Goal: Task Accomplishment & Management: Use online tool/utility

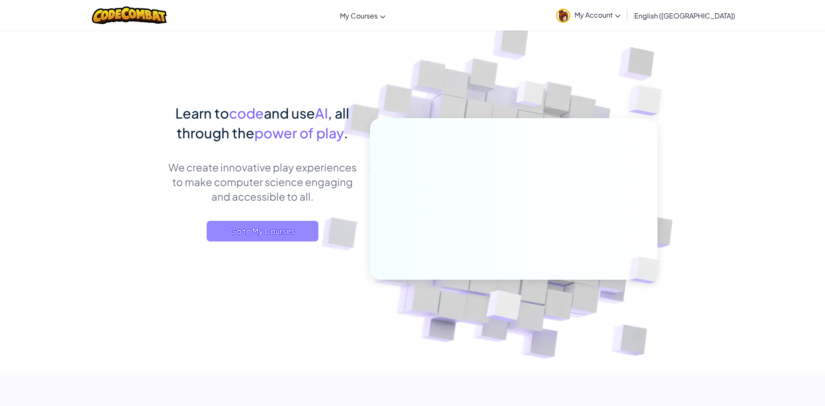
click at [269, 235] on span "Go to My Courses" at bounding box center [263, 231] width 112 height 21
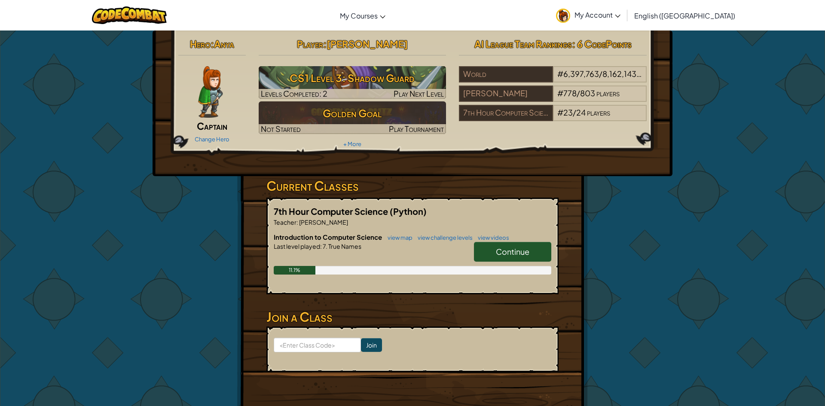
click at [525, 250] on span "Continue" at bounding box center [513, 252] width 34 height 10
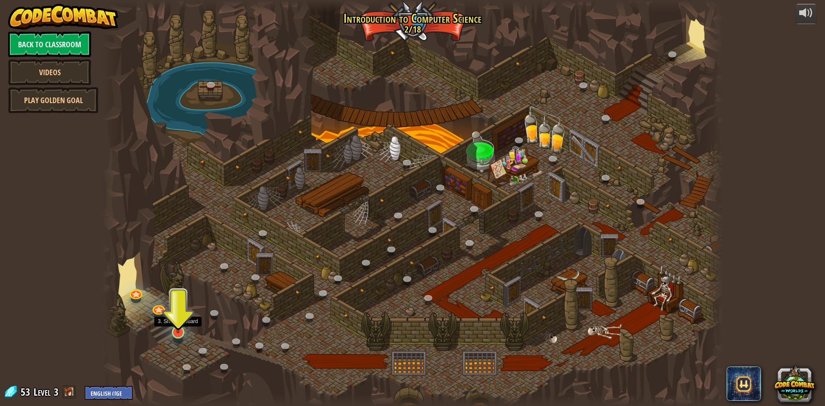
click at [181, 319] on img at bounding box center [178, 314] width 17 height 38
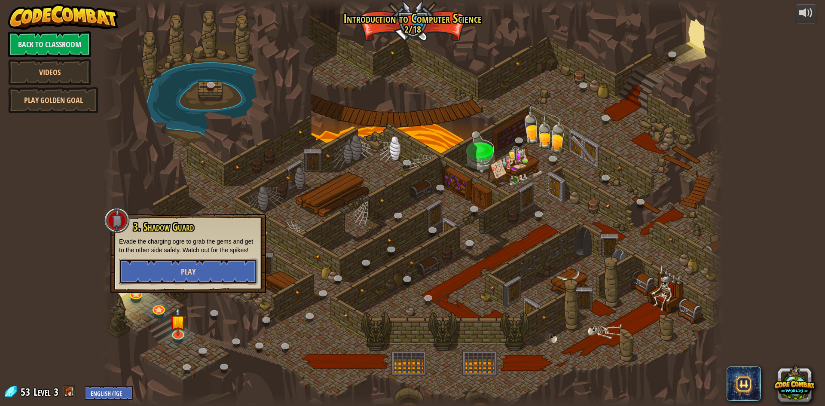
click at [181, 268] on span "Play" at bounding box center [188, 271] width 15 height 11
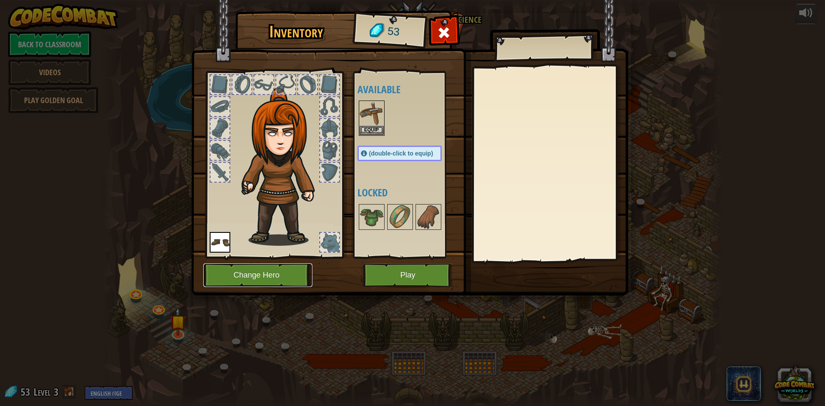
click at [269, 277] on button "Change Hero" at bounding box center [257, 275] width 109 height 24
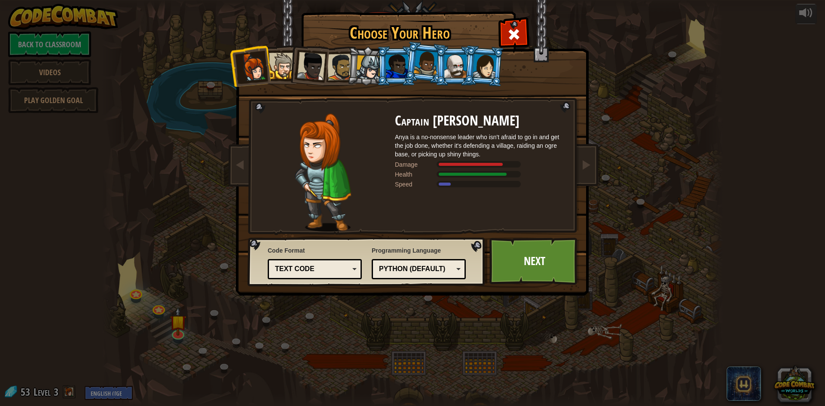
click at [321, 142] on img at bounding box center [323, 172] width 56 height 118
click at [322, 143] on img at bounding box center [323, 172] width 56 height 118
click at [579, 161] on link at bounding box center [585, 165] width 17 height 36
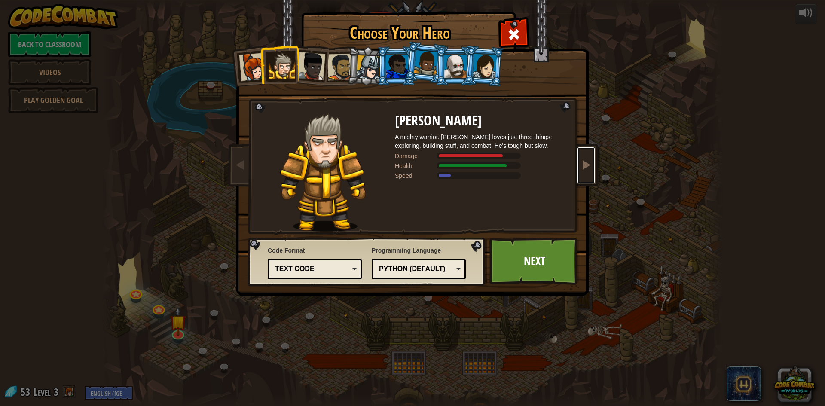
click at [593, 159] on link at bounding box center [585, 165] width 17 height 36
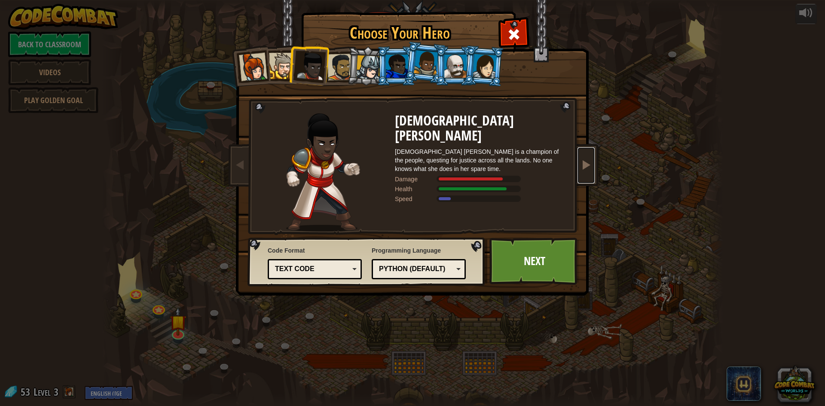
click at [588, 160] on span at bounding box center [586, 164] width 10 height 10
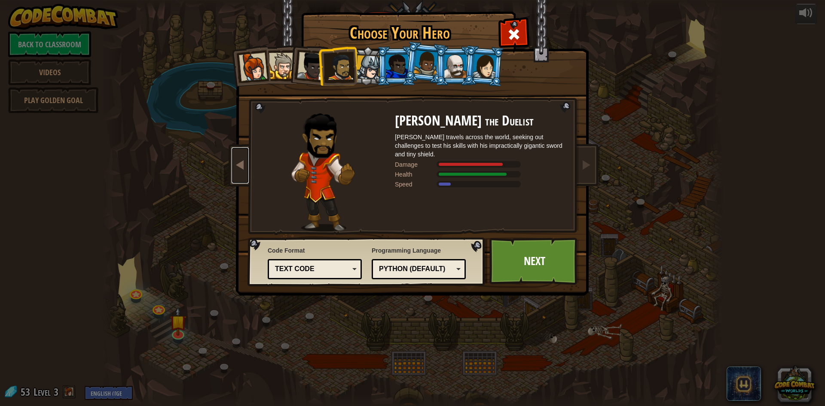
click at [241, 161] on span at bounding box center [240, 164] width 10 height 10
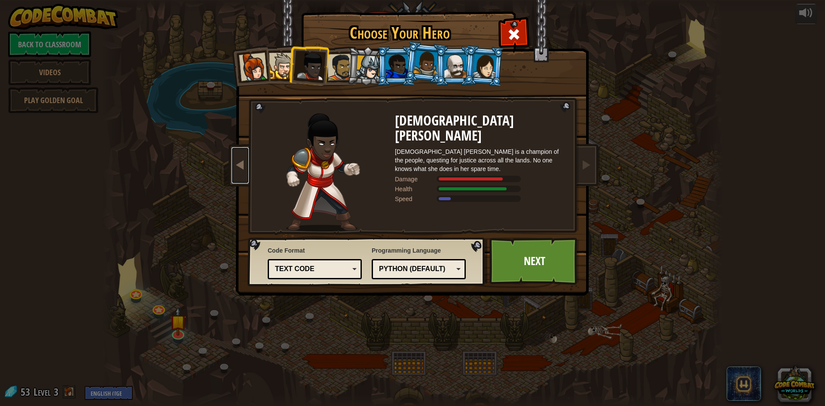
click at [241, 161] on span at bounding box center [240, 164] width 10 height 10
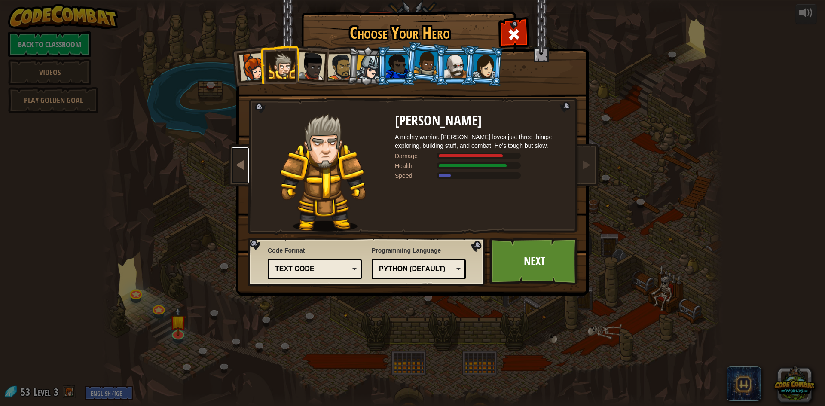
click at [241, 161] on span at bounding box center [240, 164] width 10 height 10
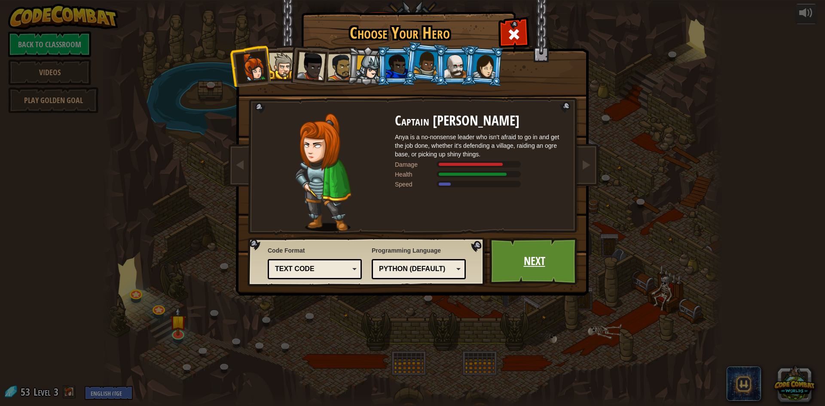
click at [538, 263] on link "Next" at bounding box center [534, 261] width 90 height 47
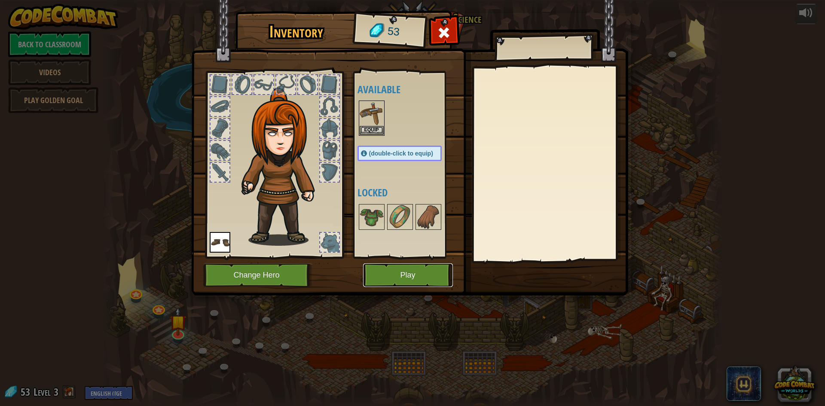
click at [424, 278] on button "Play" at bounding box center [408, 275] width 90 height 24
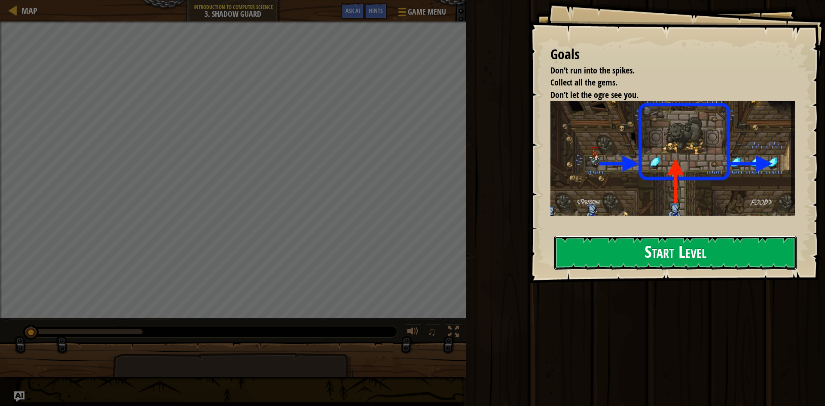
click at [653, 245] on button "Start Level" at bounding box center [675, 253] width 242 height 34
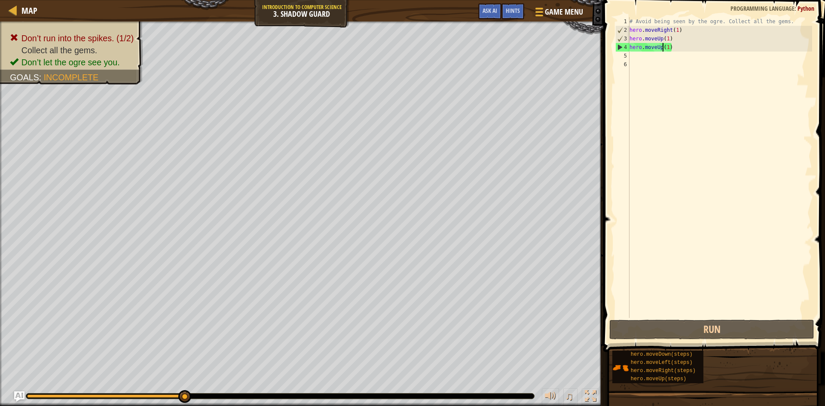
click at [662, 49] on div "# Avoid being seen by the ogre. Collect all the gems. hero . moveRight ( 1 ) he…" at bounding box center [720, 176] width 184 height 318
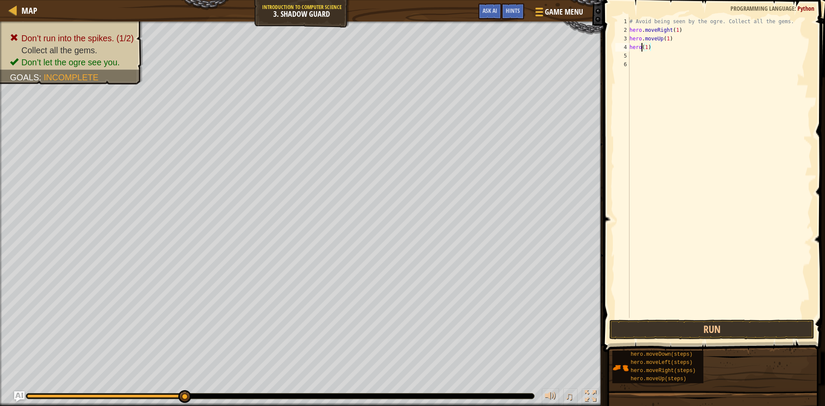
scroll to position [4, 3]
drag, startPoint x: 638, startPoint y: 43, endPoint x: 623, endPoint y: 48, distance: 16.2
click at [623, 48] on div "hero(1) 1 2 3 4 5 6 # Avoid being seen by the ogre. Collect all the gems. hero …" at bounding box center [713, 167] width 198 height 301
type textarea "hero(1)"
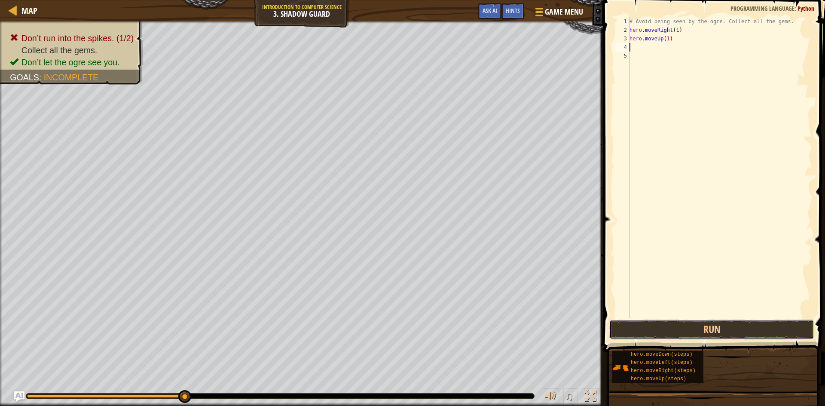
click at [702, 329] on button "Run" at bounding box center [711, 330] width 205 height 20
click at [678, 46] on div "# Avoid being seen by the ogre. Collect all the gems. hero . moveRight ( 1 ) he…" at bounding box center [720, 176] width 184 height 318
click at [660, 47] on div "# Avoid being seen by the ogre. Collect all the gems. hero . moveRight ( 1 ) he…" at bounding box center [720, 176] width 184 height 318
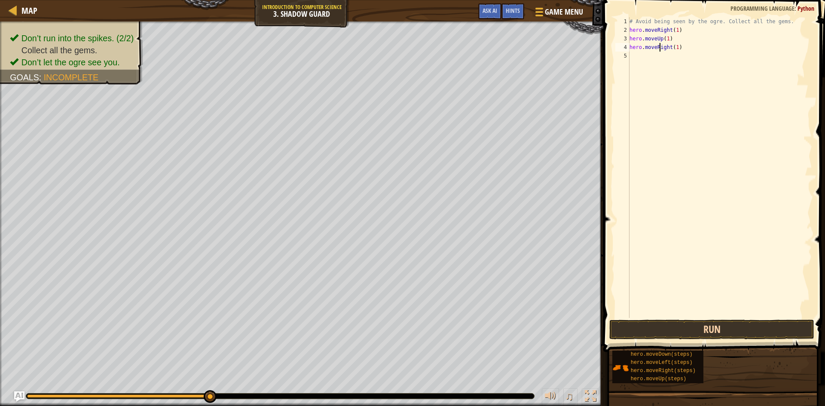
type textarea "hero.moveRight(1)"
click at [665, 325] on button "Run" at bounding box center [711, 330] width 205 height 20
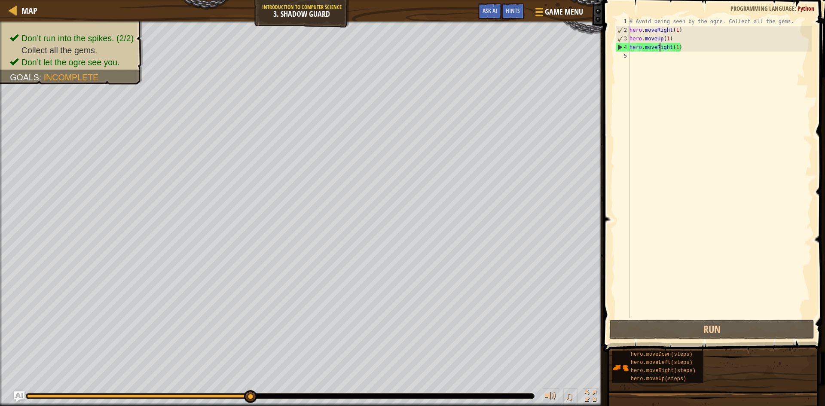
click at [637, 58] on div "# Avoid being seen by the ogre. Collect all the gems. hero . moveRight ( 1 ) he…" at bounding box center [720, 176] width 184 height 318
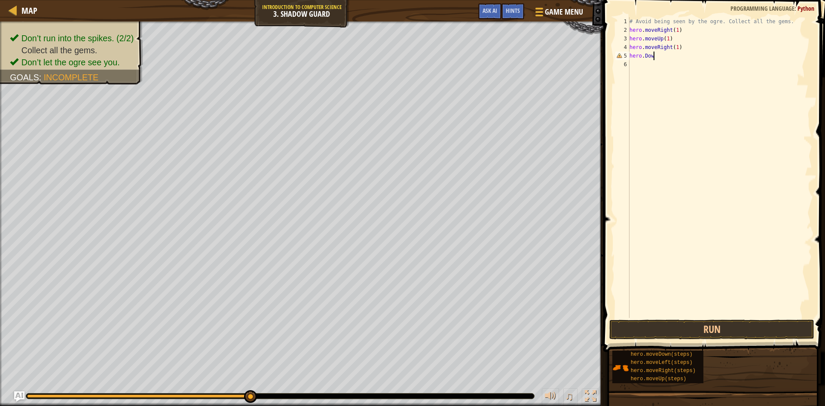
scroll to position [4, 3]
click at [643, 55] on div "# Avoid being seen by the ogre. Collect all the gems. hero . moveRight ( 1 ) he…" at bounding box center [720, 176] width 184 height 318
click at [673, 59] on div "# Avoid being seen by the ogre. Collect all the gems. hero . moveRight ( 1 ) he…" at bounding box center [720, 176] width 184 height 318
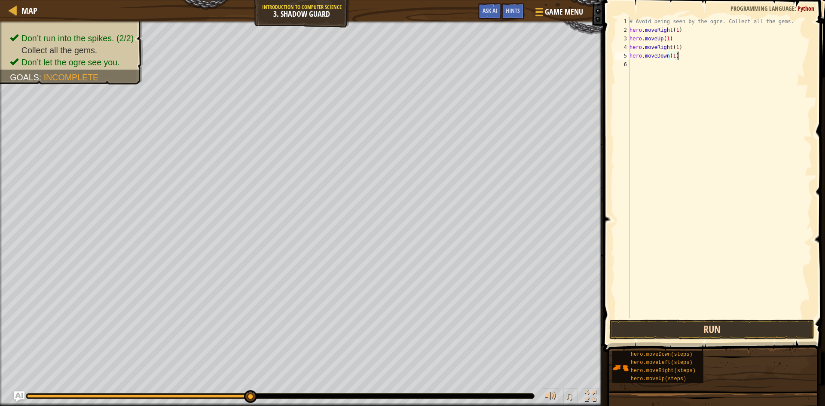
type textarea "hero.moveDown(1)"
click at [666, 328] on button "Run" at bounding box center [711, 330] width 205 height 20
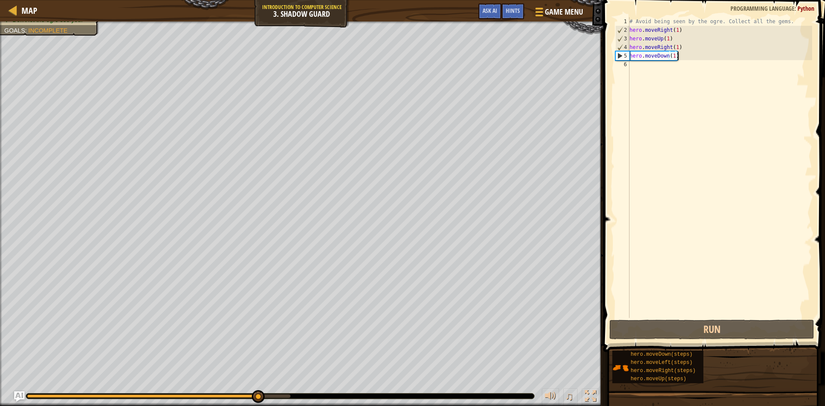
click at [631, 67] on div "# Avoid being seen by the ogre. Collect all the gems. hero . moveRight ( 1 ) he…" at bounding box center [720, 176] width 184 height 318
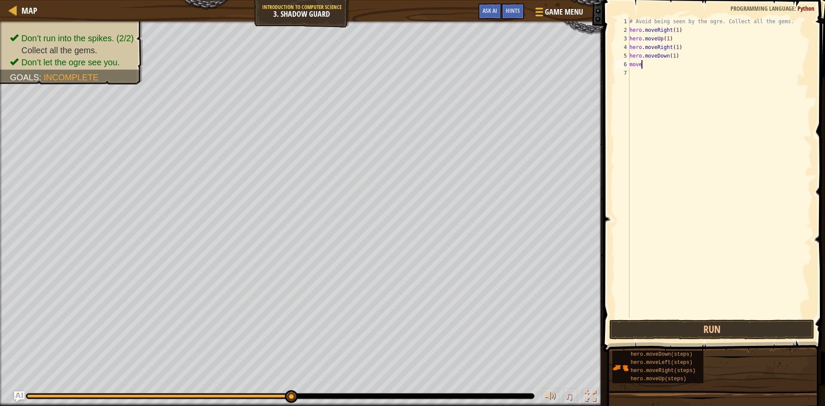
scroll to position [4, 1]
type textarea "m"
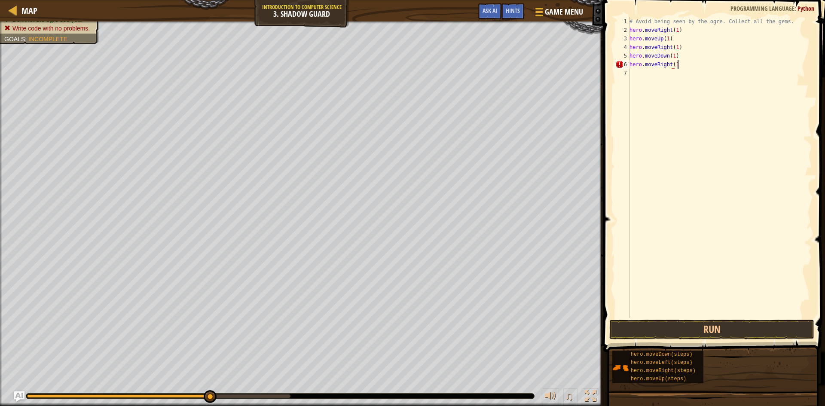
scroll to position [4, 6]
type textarea "hero.moveRight(1)"
type textarea "\"
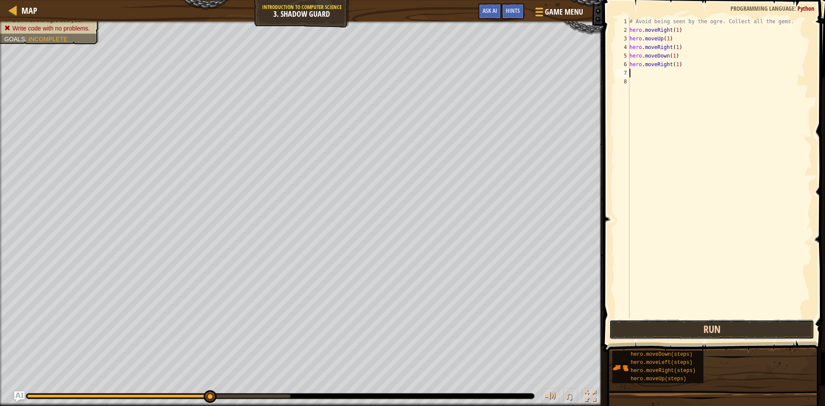
click at [708, 327] on button "Run" at bounding box center [711, 330] width 205 height 20
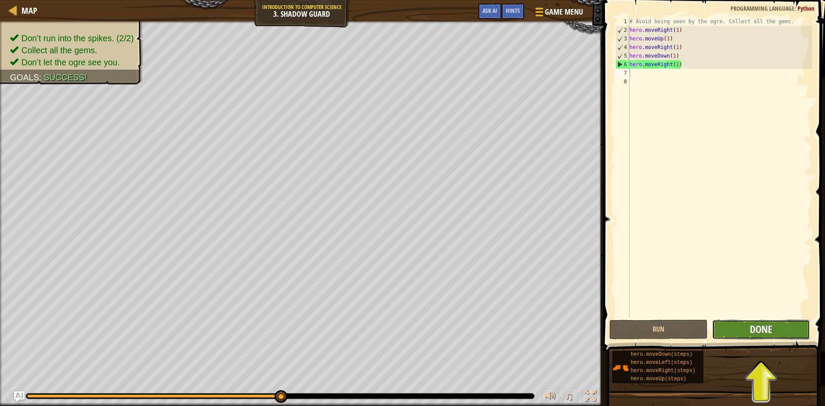
click at [766, 328] on span "Done" at bounding box center [761, 329] width 22 height 14
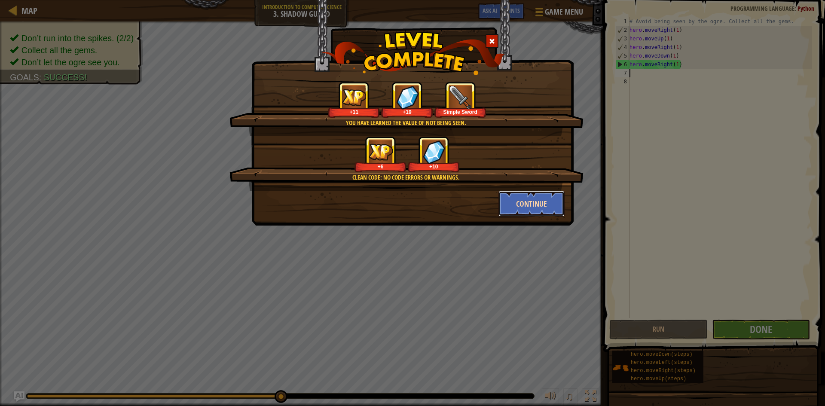
click at [529, 210] on button "Continue" at bounding box center [531, 204] width 67 height 26
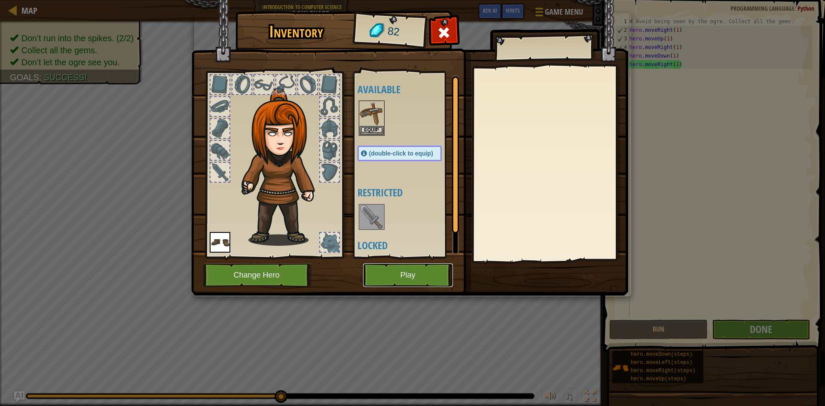
click at [418, 278] on button "Play" at bounding box center [408, 275] width 90 height 24
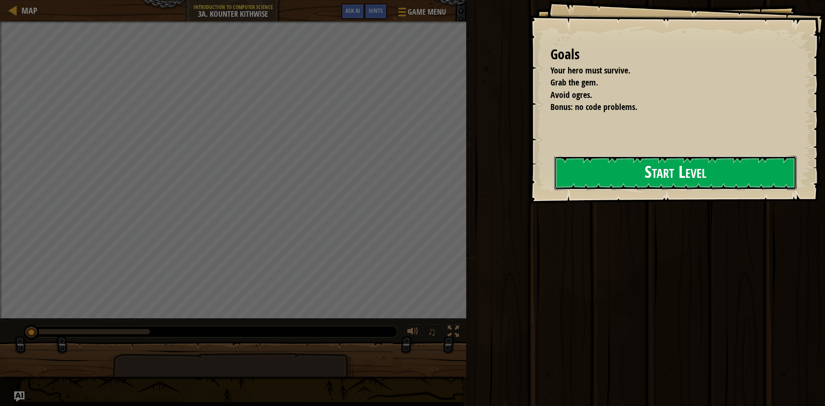
click at [718, 173] on button "Start Level" at bounding box center [675, 173] width 242 height 34
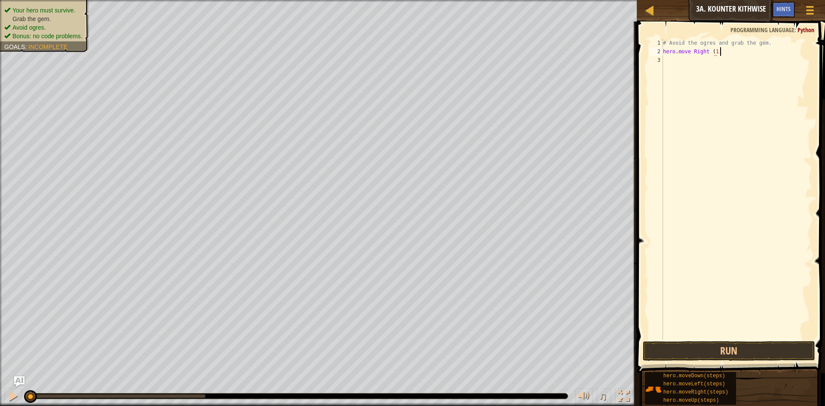
scroll to position [4, 8]
type textarea "hero. move Right (1)"
click at [740, 348] on button "Run" at bounding box center [729, 351] width 172 height 20
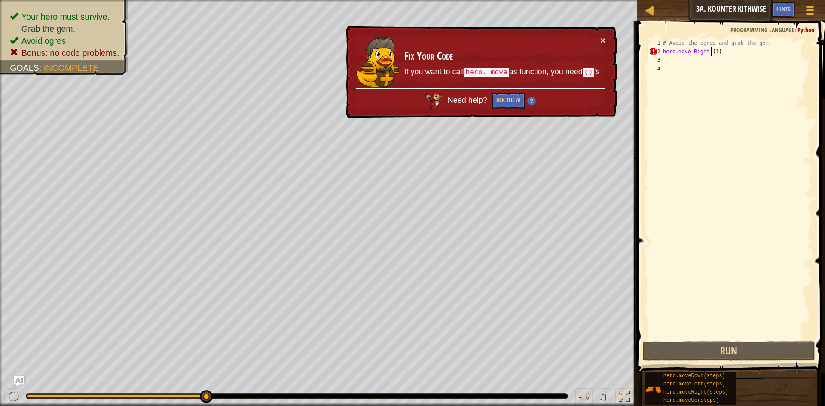
click at [711, 52] on div "# Avoid the ogres and grab the gem. hero . move Right ( 1 )" at bounding box center [736, 198] width 151 height 318
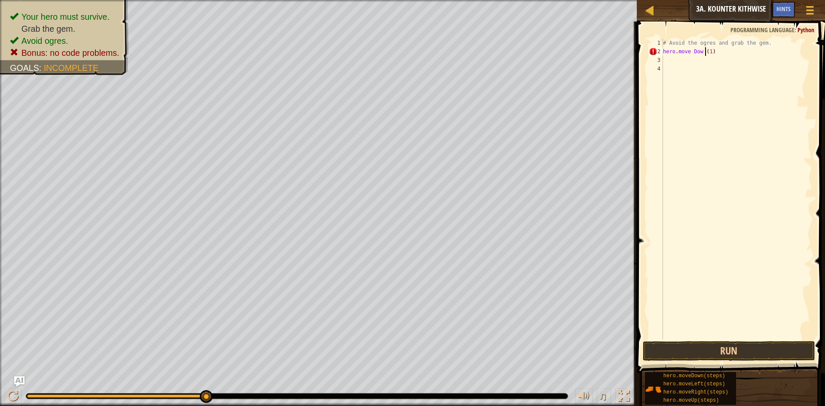
scroll to position [4, 7]
click at [708, 350] on button "Run" at bounding box center [729, 351] width 172 height 20
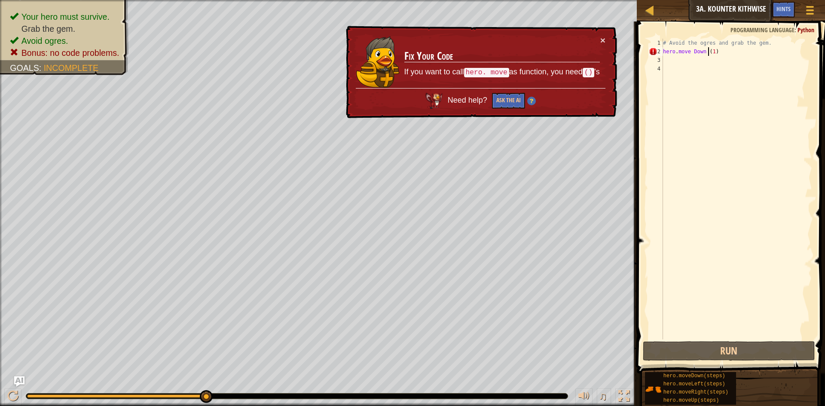
click at [680, 54] on div "# Avoid the ogres and grab the gem. hero . move Down ( 1 )" at bounding box center [736, 198] width 151 height 318
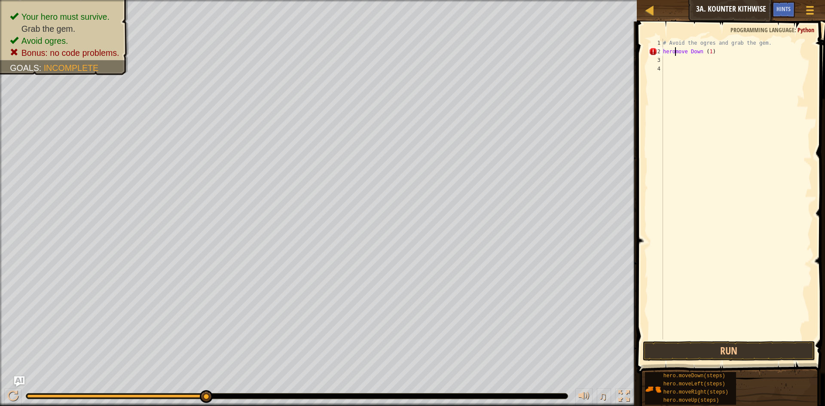
scroll to position [4, 3]
click at [717, 349] on button "Run" at bounding box center [729, 351] width 172 height 20
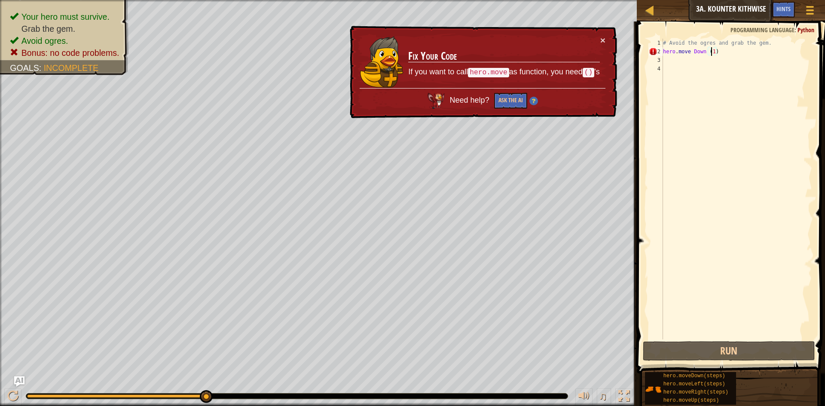
click at [712, 51] on div "# Avoid the ogres and grab the gem. hero . move Down ( 1 )" at bounding box center [736, 198] width 151 height 318
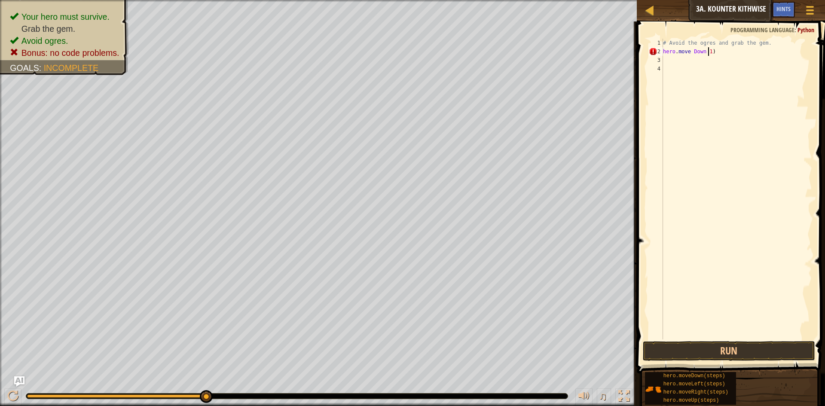
scroll to position [4, 7]
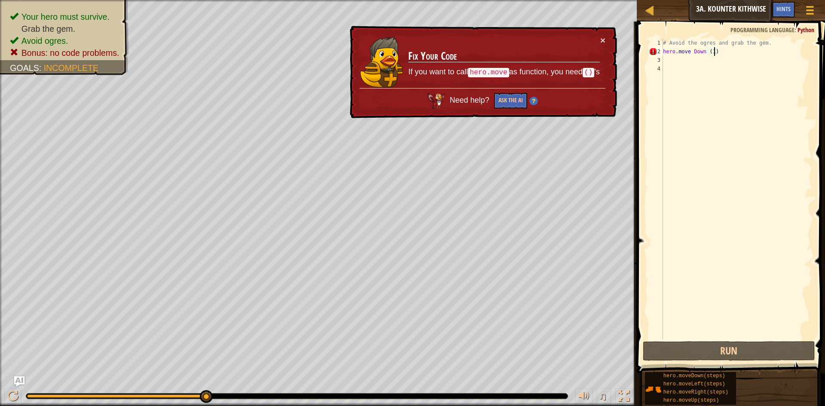
click at [714, 56] on div "# Avoid the ogres and grab the gem. hero . move Down ( 1 )" at bounding box center [736, 198] width 151 height 318
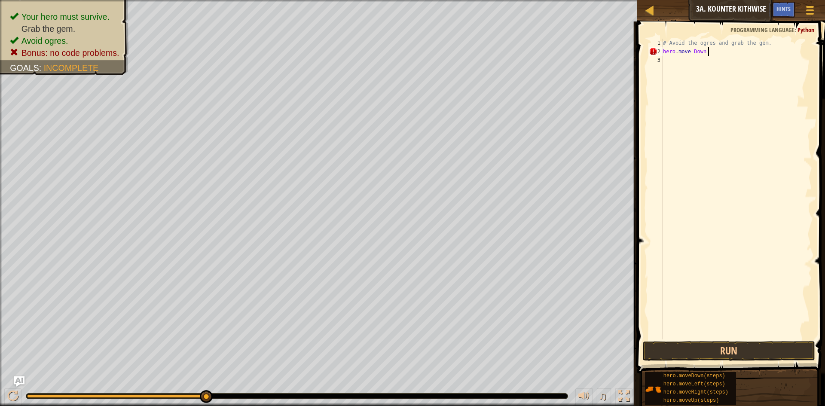
scroll to position [4, 6]
click at [718, 346] on button "Run" at bounding box center [729, 351] width 172 height 20
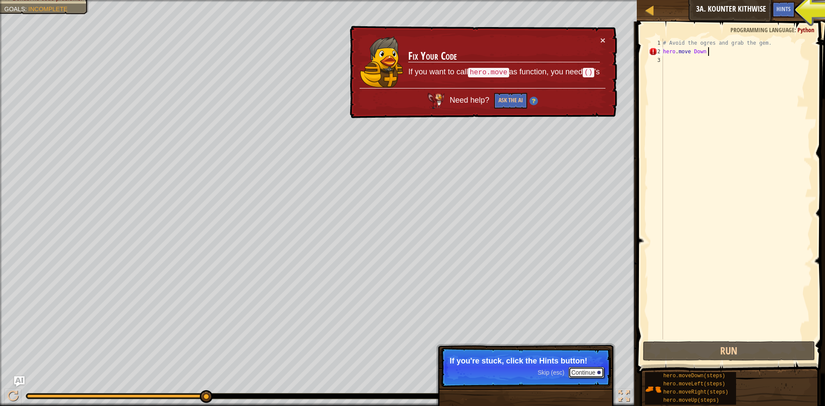
click at [573, 370] on button "Continue" at bounding box center [586, 372] width 36 height 11
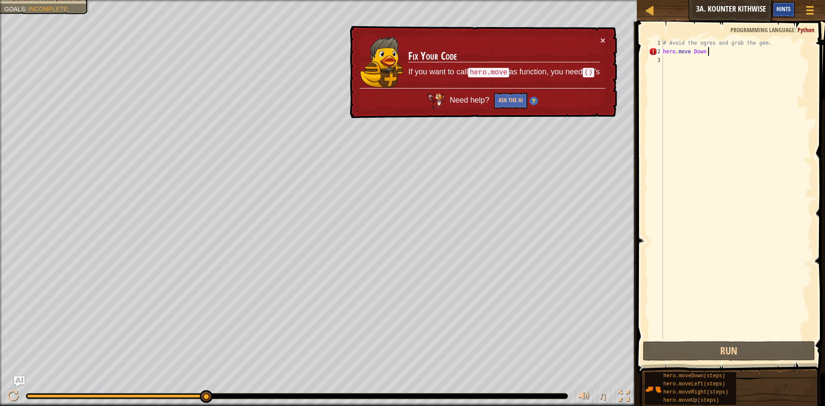
click at [790, 9] on span "Hints" at bounding box center [783, 9] width 14 height 8
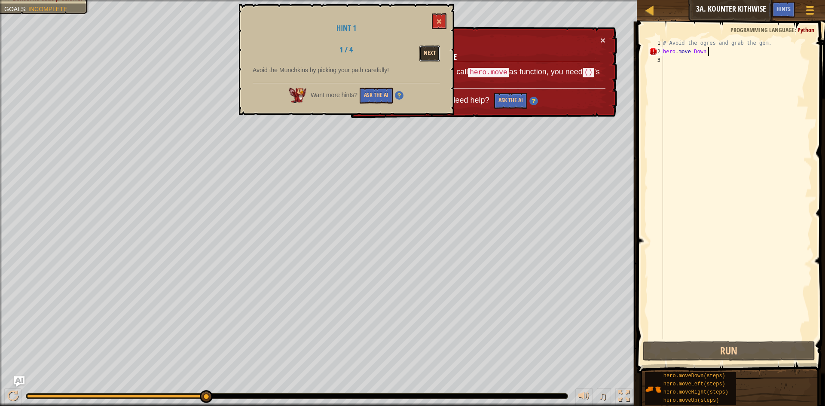
click at [436, 48] on button "Next" at bounding box center [429, 54] width 21 height 16
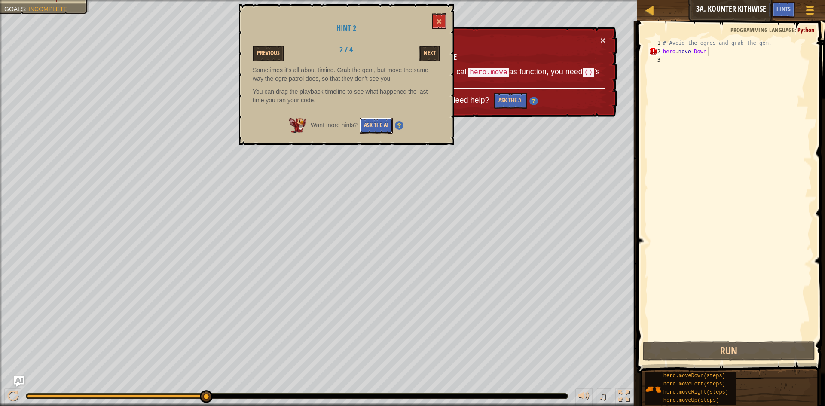
click at [370, 124] on button "Ask the AI" at bounding box center [376, 126] width 33 height 16
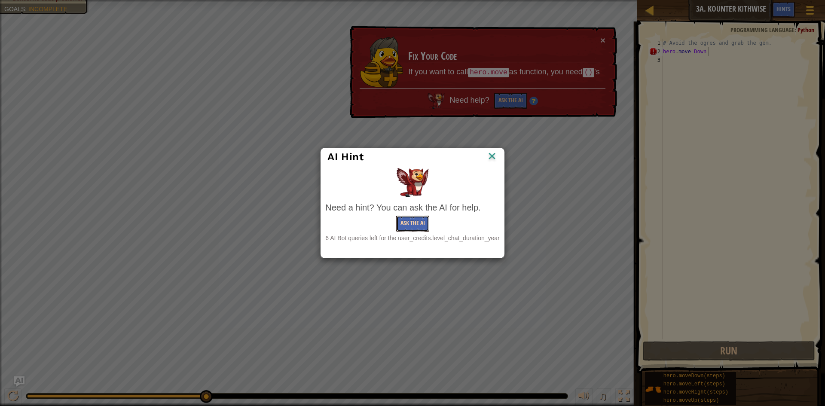
click at [411, 221] on button "Ask the AI" at bounding box center [412, 224] width 33 height 16
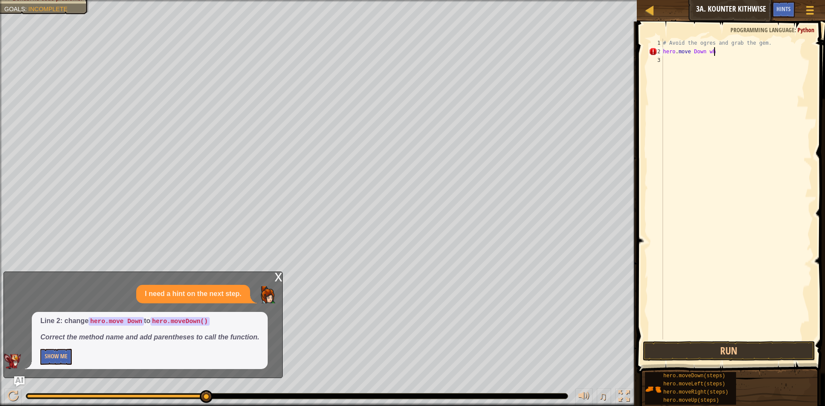
scroll to position [4, 7]
type textarea "hero.move Down"
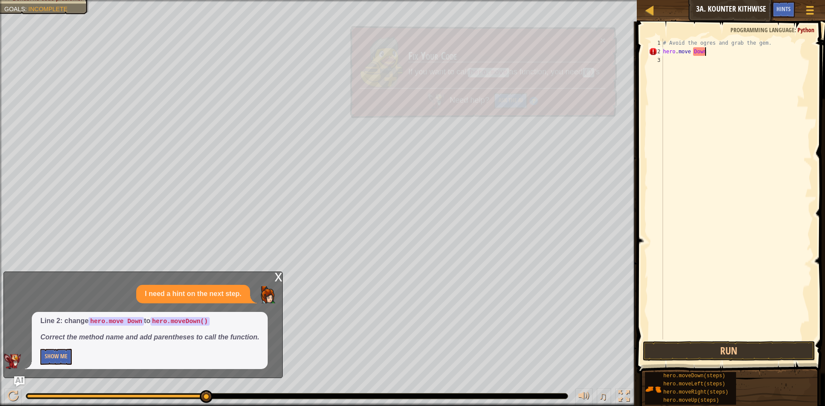
scroll to position [4, 6]
